Goal: Transaction & Acquisition: Book appointment/travel/reservation

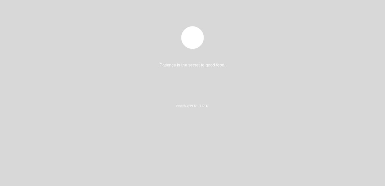
select select "es"
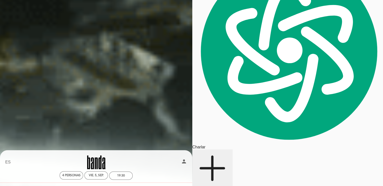
scroll to position [50, 0]
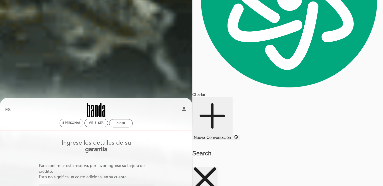
scroll to position [100, 0]
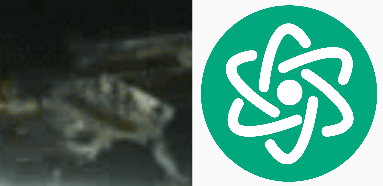
scroll to position [25, 0]
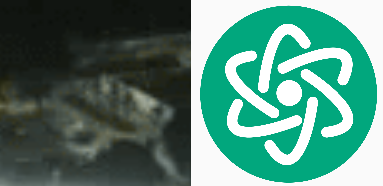
scroll to position [51, 0]
